Goal: Information Seeking & Learning: Learn about a topic

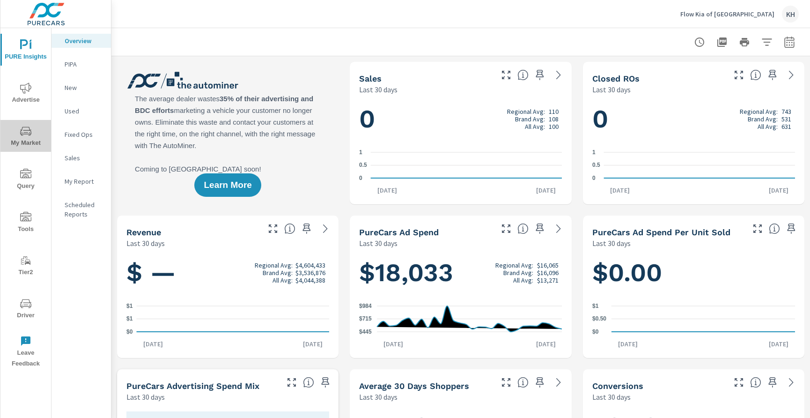
click at [34, 139] on span "My Market" at bounding box center [25, 136] width 45 height 23
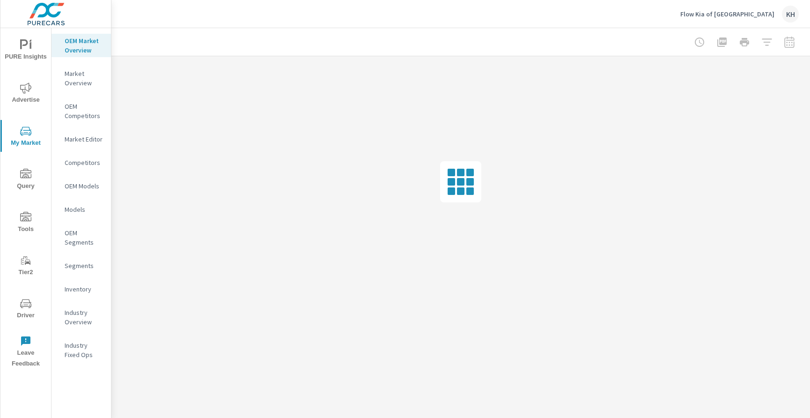
click at [73, 78] on p "Market Overview" at bounding box center [84, 78] width 39 height 19
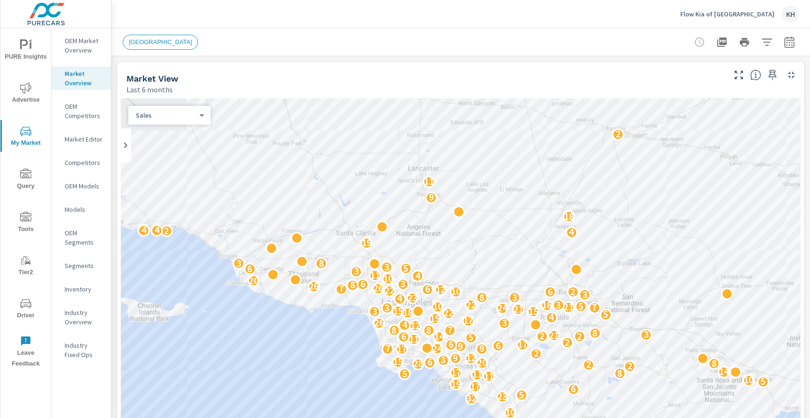
click at [170, 114] on body "PURE Insights Advertise My Market Query Tools Tier2 Driver Leave Feedback OEM M…" at bounding box center [405, 209] width 810 height 418
drag, startPoint x: 173, startPoint y: 41, endPoint x: 153, endPoint y: 42, distance: 19.7
click at [170, 41] on div at bounding box center [405, 209] width 810 height 418
drag, startPoint x: 134, startPoint y: 43, endPoint x: 142, endPoint y: 41, distance: 8.2
click at [134, 42] on span "[GEOGRAPHIC_DATA]" at bounding box center [157, 41] width 68 height 7
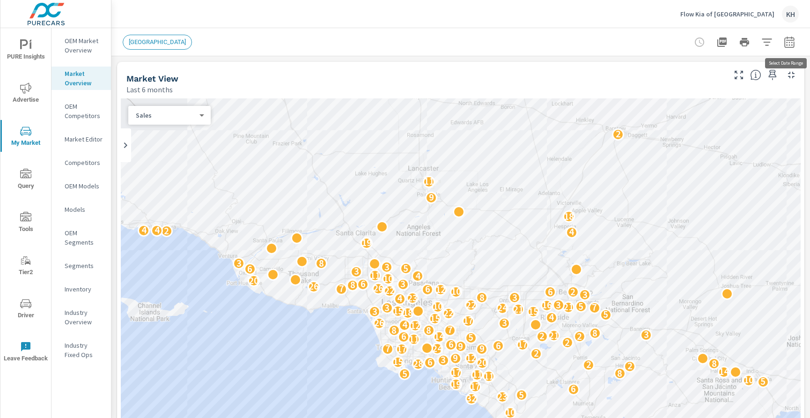
click at [788, 42] on icon "button" at bounding box center [789, 42] width 11 height 11
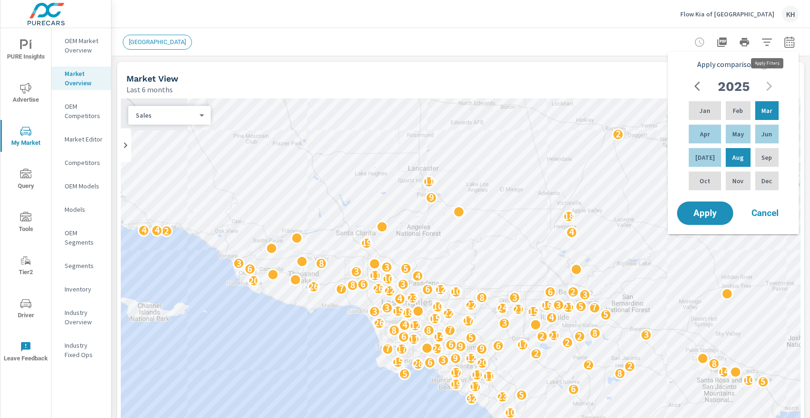
click at [766, 44] on icon "button" at bounding box center [766, 42] width 11 height 11
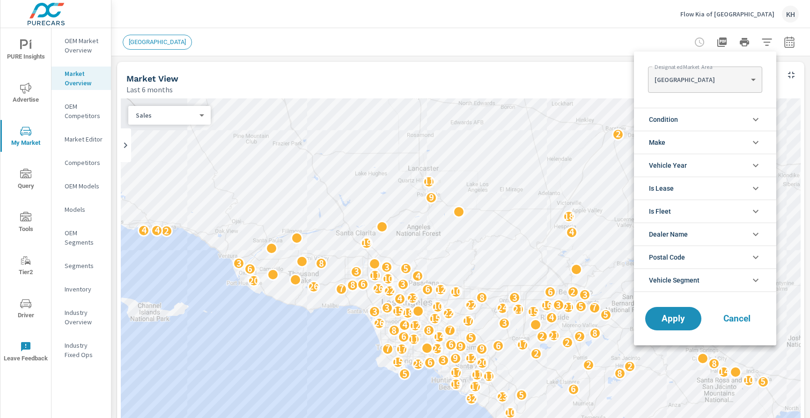
click at [752, 85] on body "PURE Insights Advertise My Market Query Tools Tier2 Driver Leave Feedback OEM M…" at bounding box center [405, 209] width 810 height 418
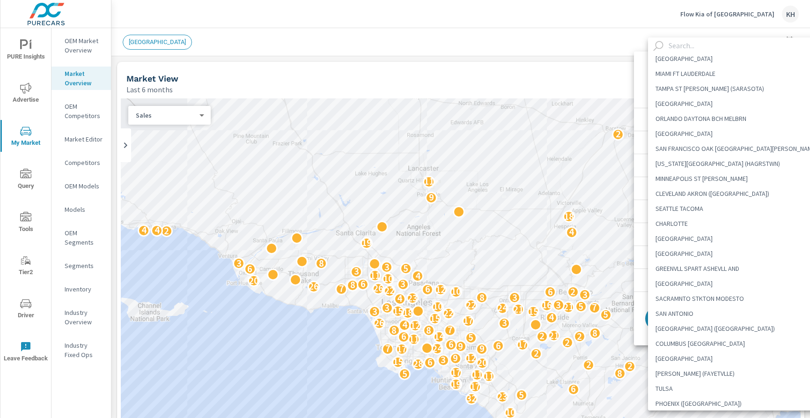
scroll to position [2295, 0]
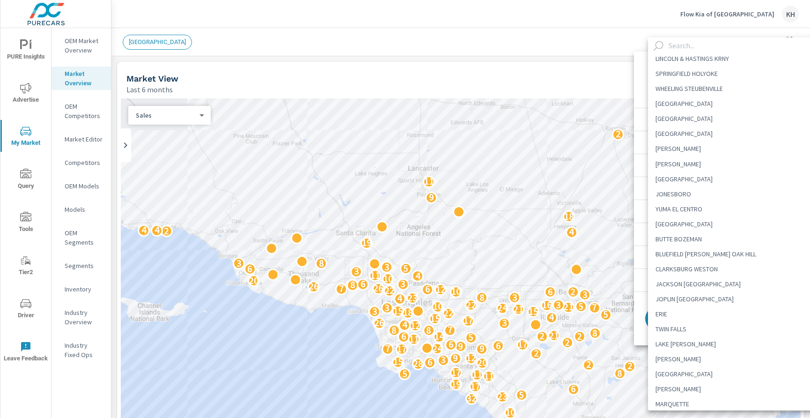
click at [696, 222] on li "[GEOGRAPHIC_DATA]" at bounding box center [736, 223] width 177 height 15
type Area "[GEOGRAPHIC_DATA]"
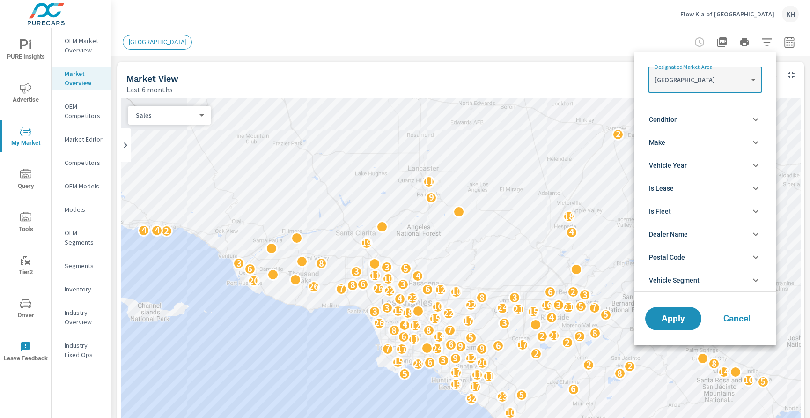
click at [704, 280] on li "Vehicle Segment" at bounding box center [705, 279] width 142 height 23
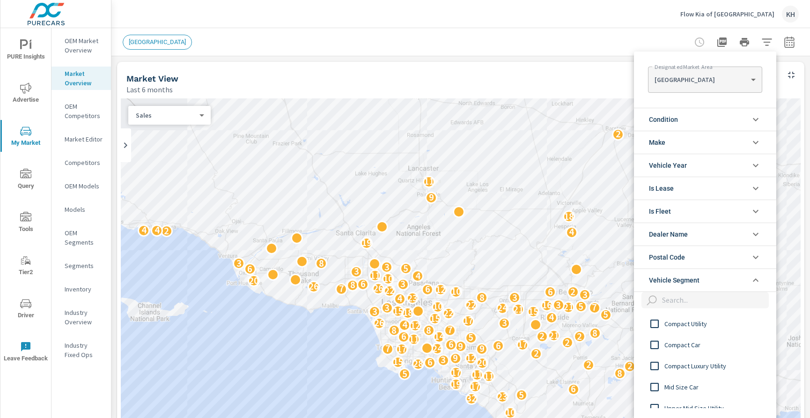
click at [704, 280] on li "Vehicle Segment" at bounding box center [705, 279] width 142 height 23
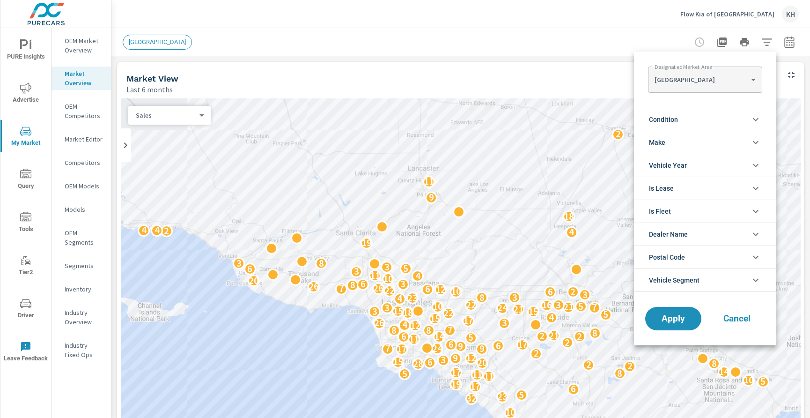
click at [691, 125] on li "Condition" at bounding box center [705, 119] width 142 height 23
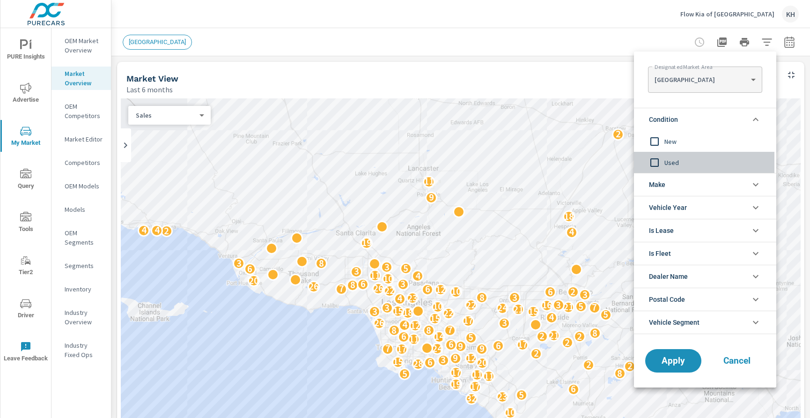
click at [674, 162] on span "Used" at bounding box center [715, 162] width 103 height 11
click at [674, 372] on div "Apply Cancel" at bounding box center [705, 362] width 142 height 50
click at [674, 368] on button "Apply" at bounding box center [673, 360] width 58 height 24
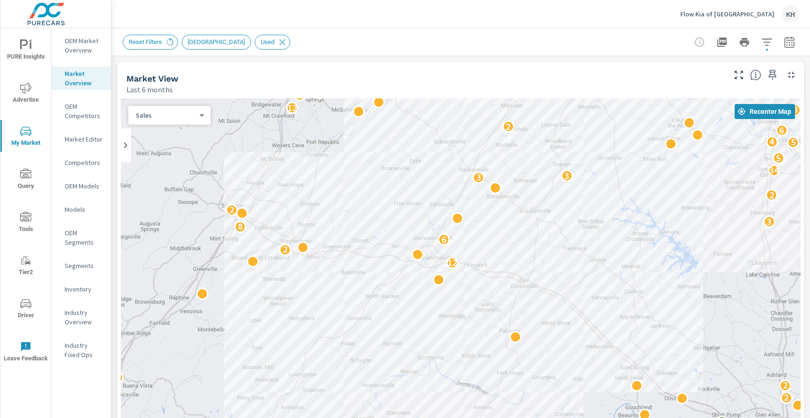
drag, startPoint x: 307, startPoint y: 251, endPoint x: 337, endPoint y: 166, distance: 90.7
click at [337, 166] on div "2 4 4 2 3 3 4 5 2 2 3 2 4 7 2 11 2 2 2 2 3 11 4 4 2 2 3 2 2 12 2 6 8 3 2 2 3 3 …" at bounding box center [461, 288] width 680 height 380
